Goal: Obtain resource: Download file/media

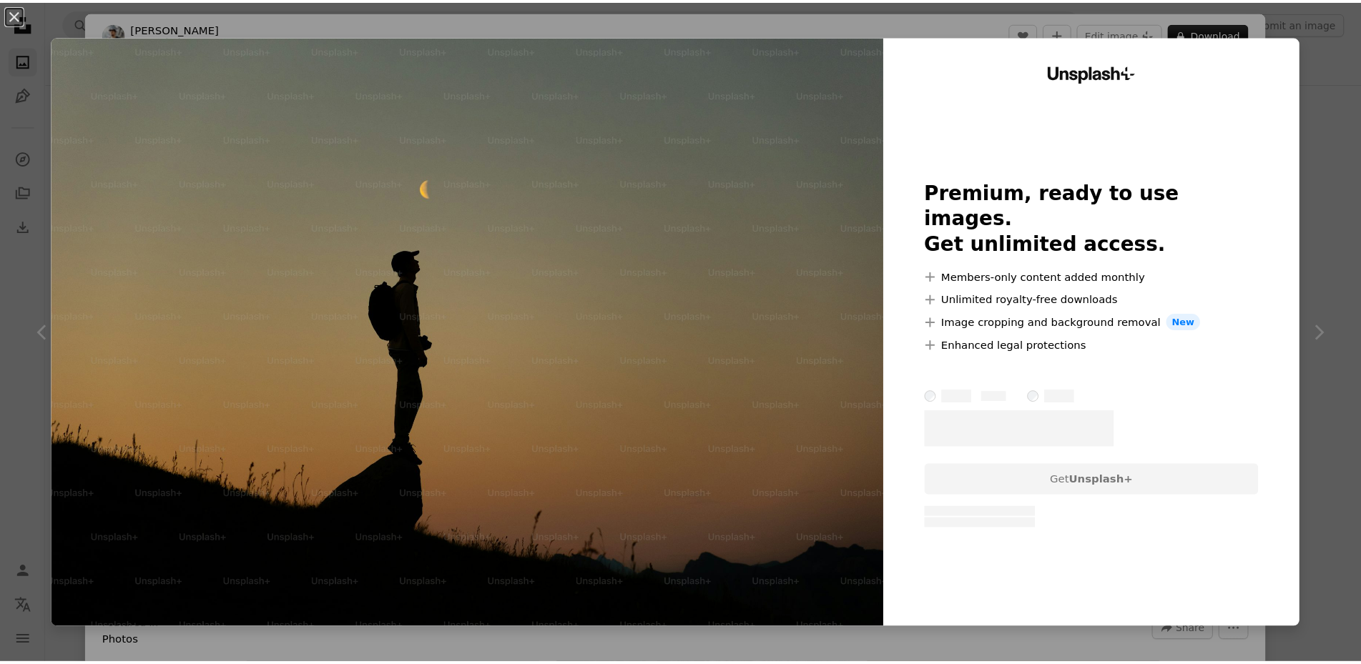
scroll to position [429, 0]
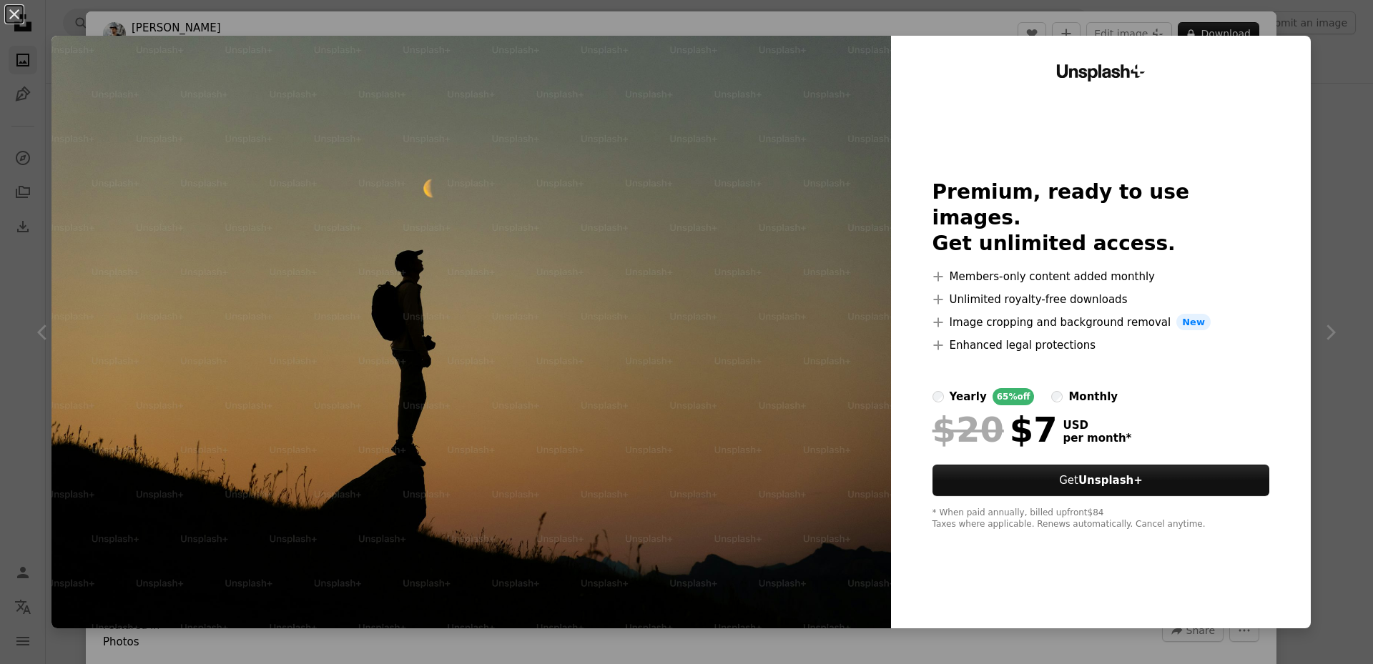
click at [932, 46] on div "Unsplash+ Premium, ready to use images. Get unlimited access. A plus sign Membe…" at bounding box center [1101, 332] width 420 height 593
click at [1332, 331] on div "An X shape Unsplash+ Premium, ready to use images. Get unlimited access. A plus…" at bounding box center [686, 332] width 1373 height 664
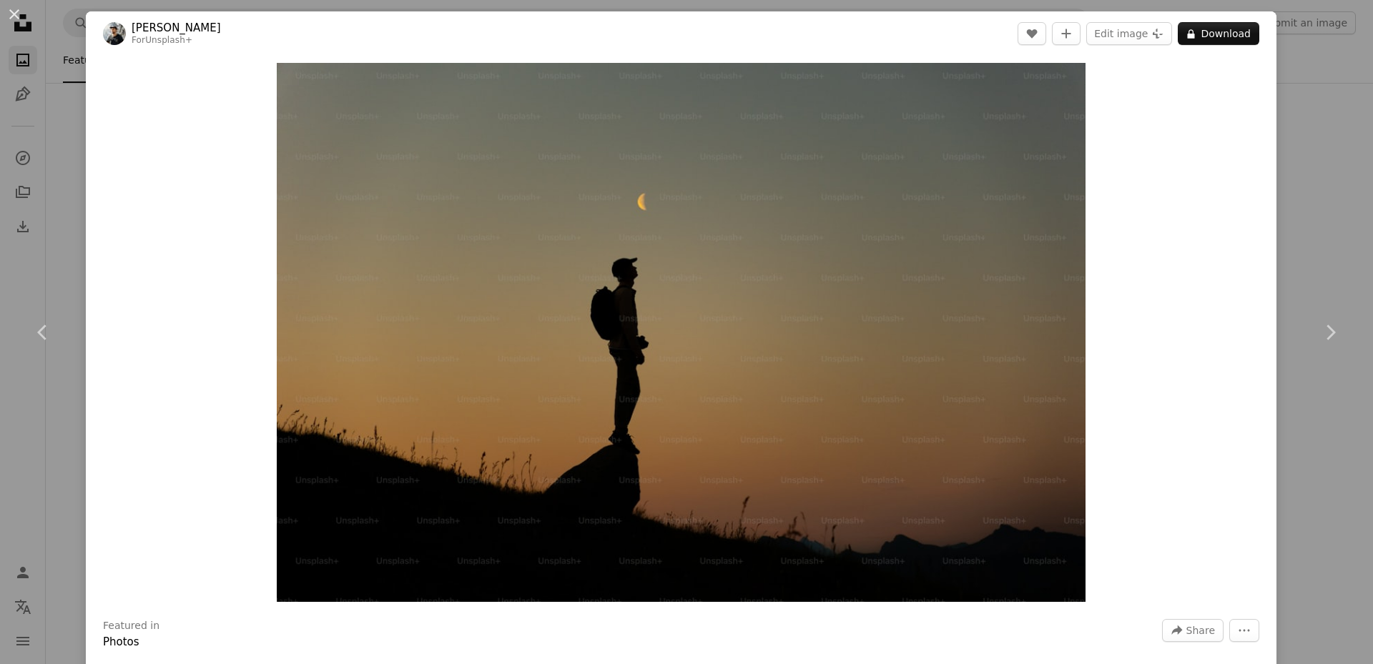
click at [67, 262] on div "An X shape Chevron left Chevron right [PERSON_NAME] For Unsplash+ A heart A plu…" at bounding box center [686, 332] width 1373 height 664
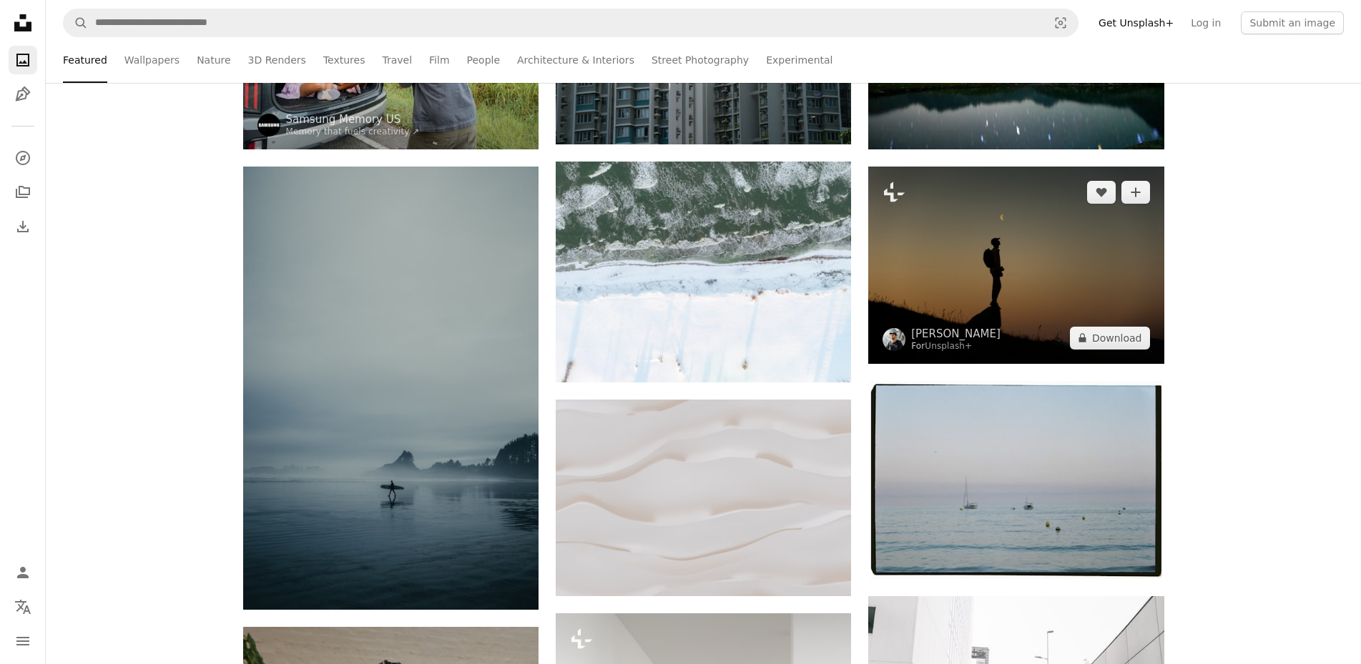
click at [1086, 255] on img at bounding box center [1015, 265] width 295 height 197
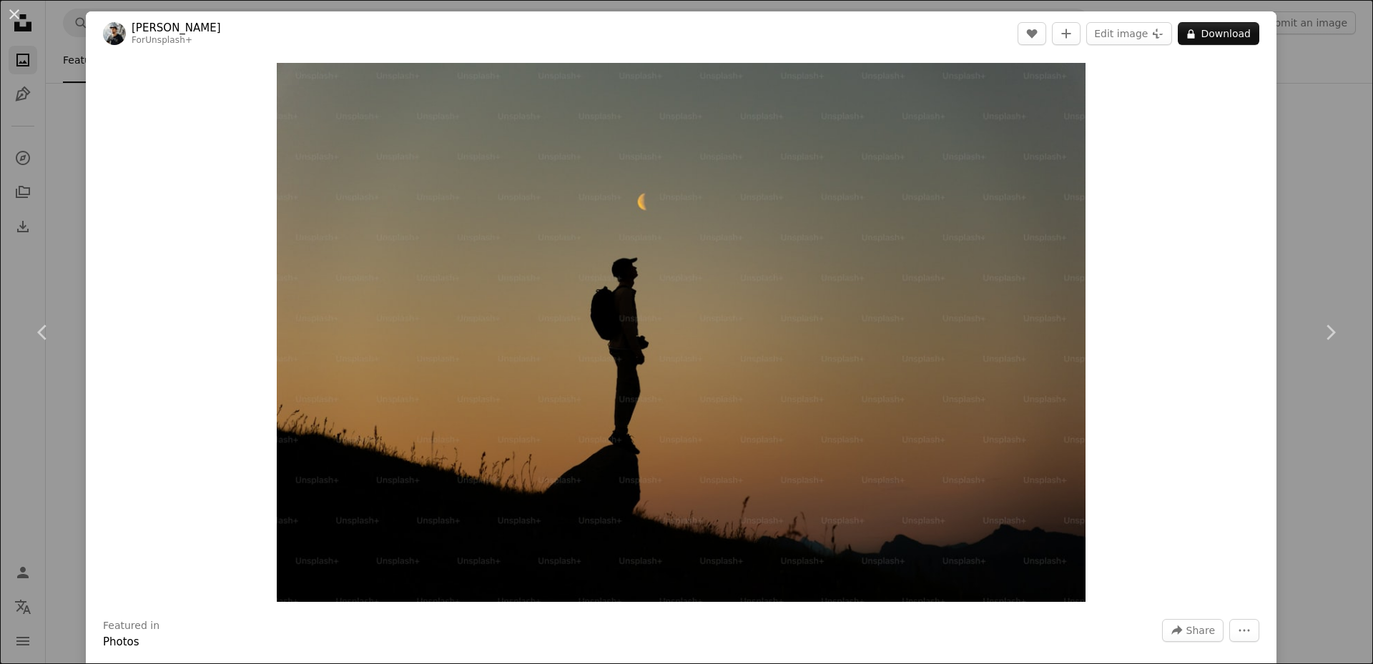
click at [1293, 119] on div "An X shape Chevron left Chevron right [PERSON_NAME] For Unsplash+ A heart A plu…" at bounding box center [686, 332] width 1373 height 664
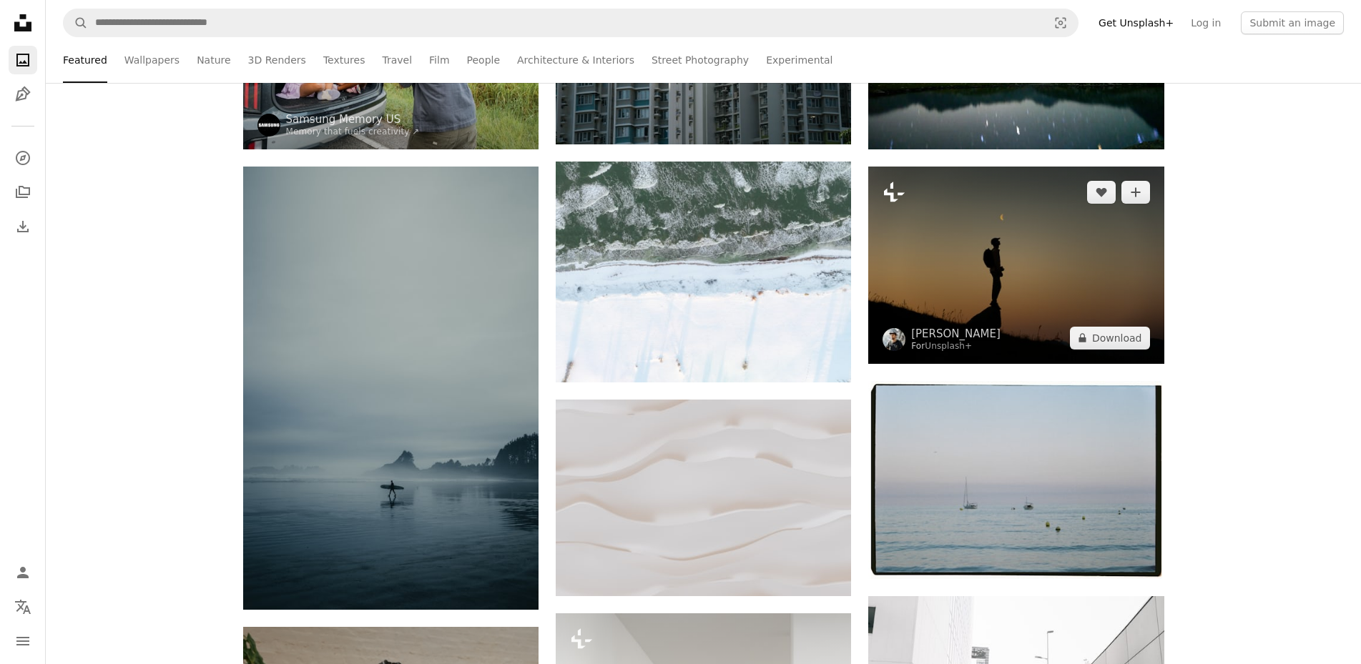
click at [892, 193] on icon at bounding box center [894, 192] width 21 height 20
